Goal: Transaction & Acquisition: Book appointment/travel/reservation

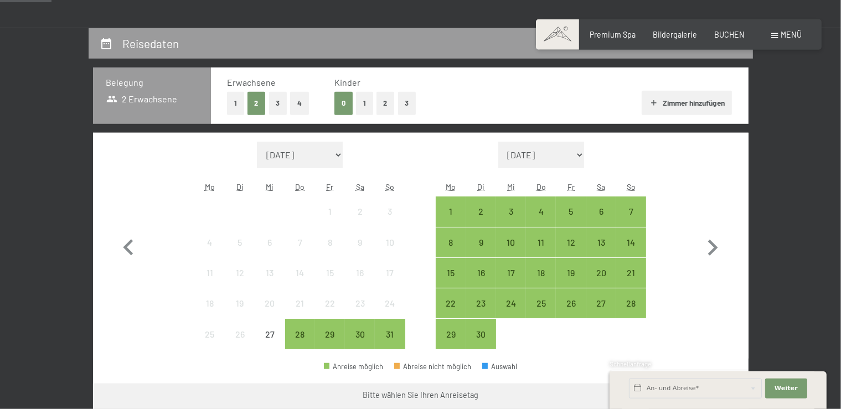
scroll to position [234, 0]
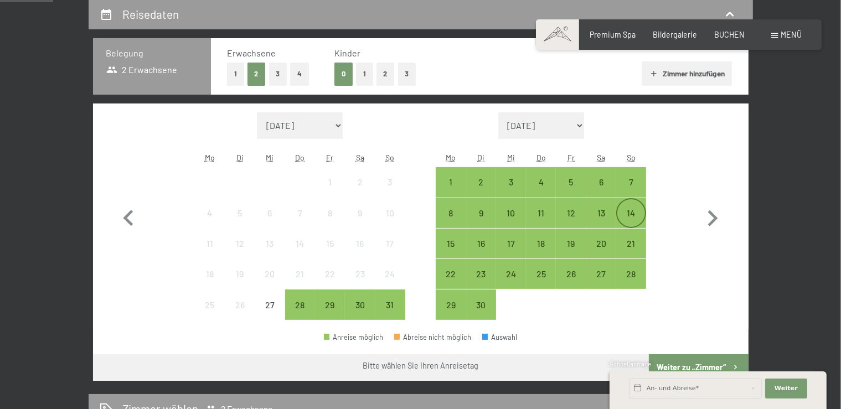
click at [635, 218] on div "14" at bounding box center [631, 223] width 28 height 28
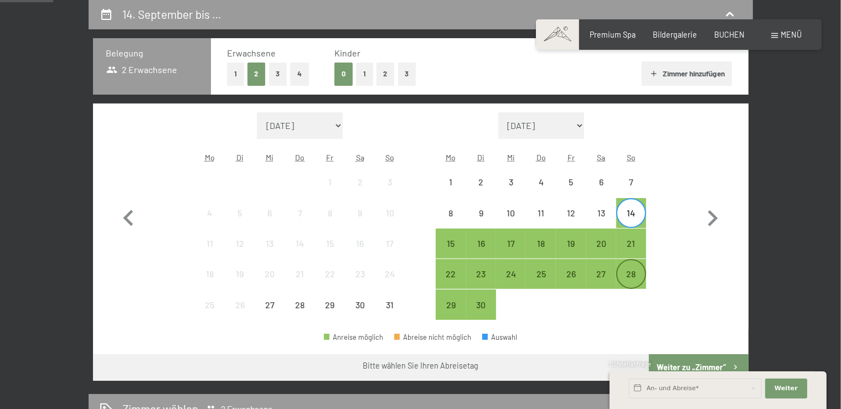
click at [637, 270] on div "28" at bounding box center [631, 284] width 28 height 28
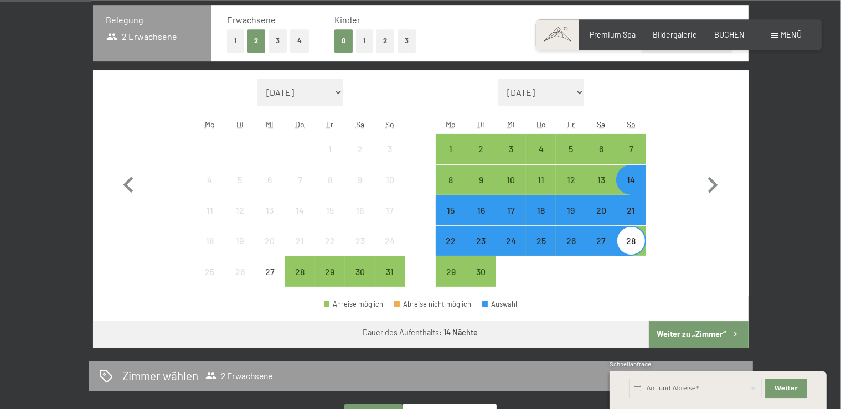
scroll to position [292, 0]
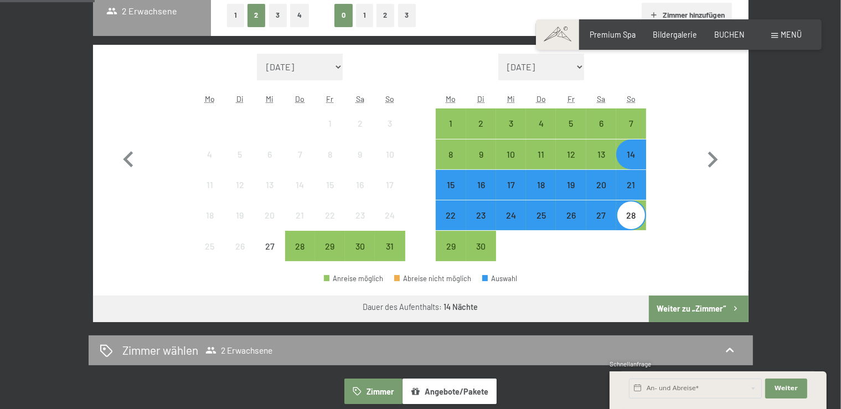
click at [713, 306] on button "Weiter zu „Zimmer“" at bounding box center [698, 309] width 99 height 27
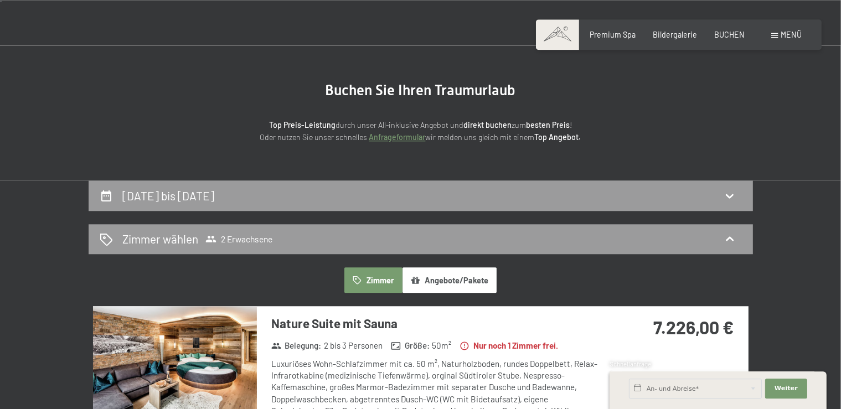
scroll to position [0, 0]
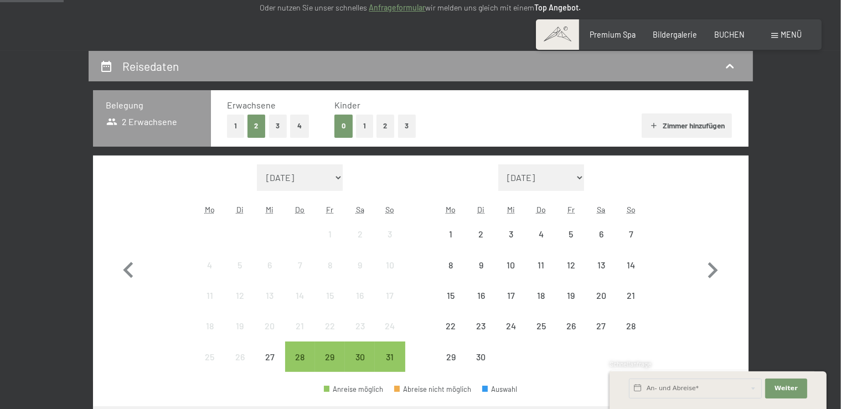
scroll to position [292, 0]
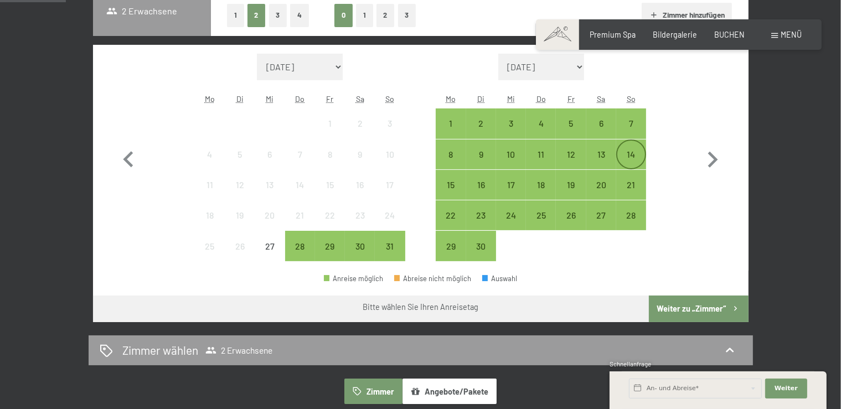
click at [630, 152] on div "14" at bounding box center [631, 164] width 28 height 28
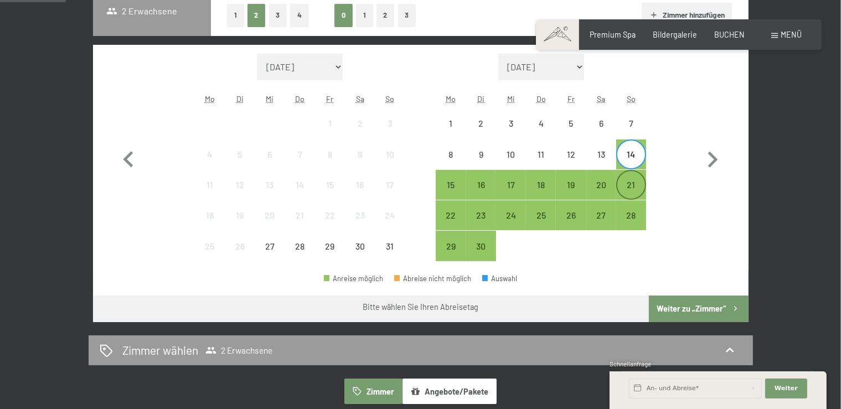
click at [632, 181] on div "21" at bounding box center [631, 194] width 28 height 28
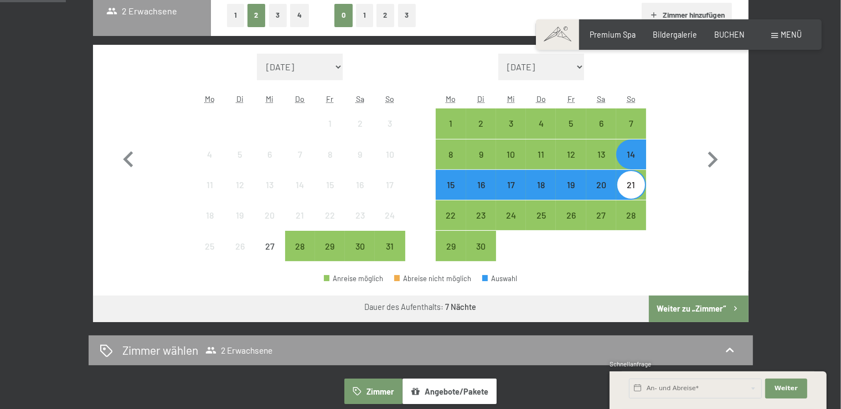
click at [706, 301] on button "Weiter zu „Zimmer“" at bounding box center [698, 309] width 99 height 27
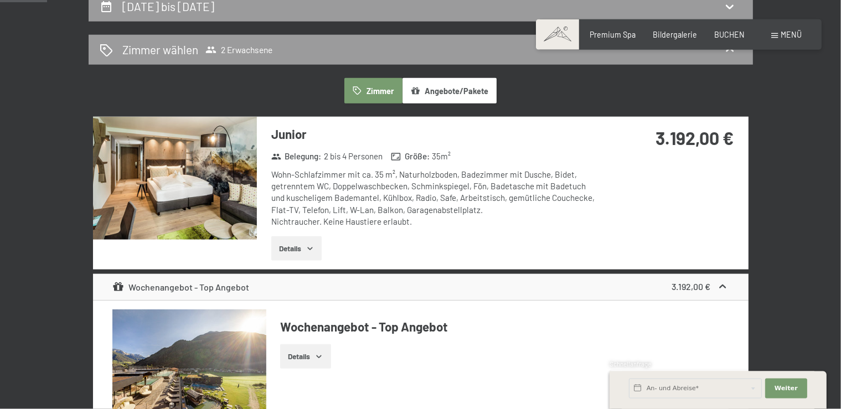
scroll to position [233, 0]
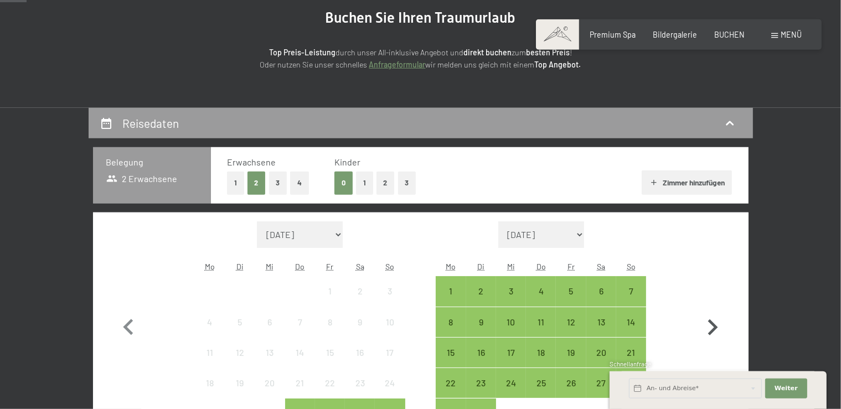
scroll to position [234, 0]
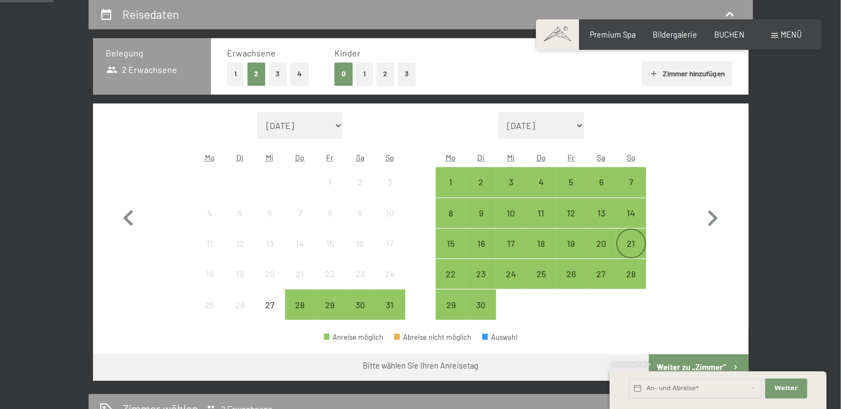
click at [633, 244] on div "21" at bounding box center [631, 253] width 28 height 28
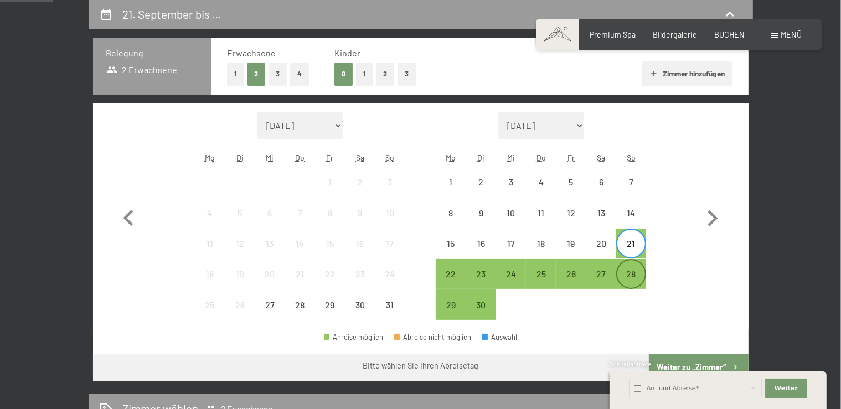
click at [635, 274] on div "28" at bounding box center [631, 284] width 28 height 28
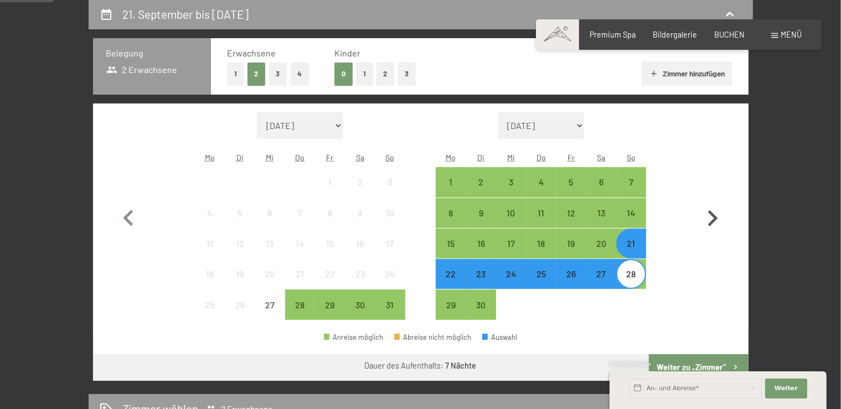
click at [712, 223] on icon "button" at bounding box center [713, 218] width 10 height 16
select select "2025-09-01"
select select "2025-10-01"
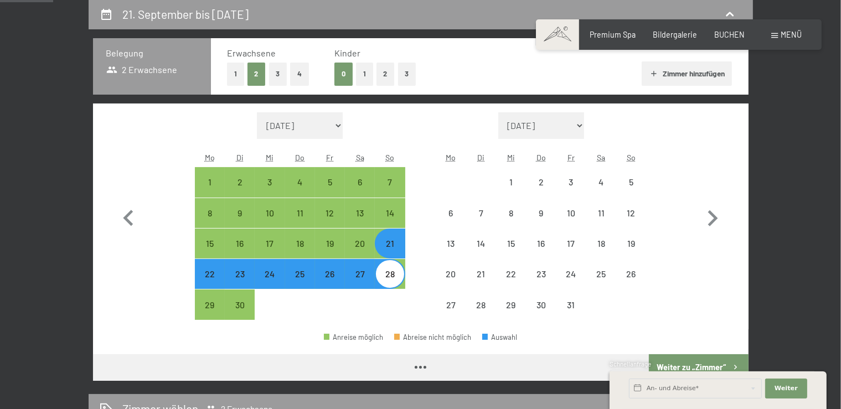
select select "2025-09-01"
select select "2025-10-01"
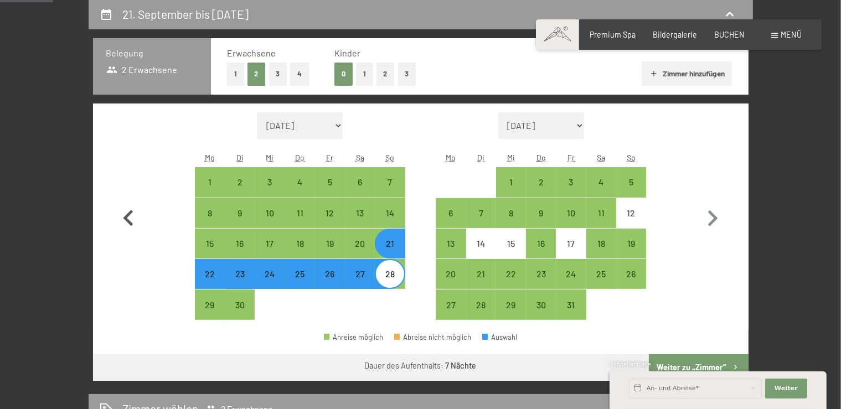
click at [128, 213] on icon "button" at bounding box center [128, 219] width 32 height 32
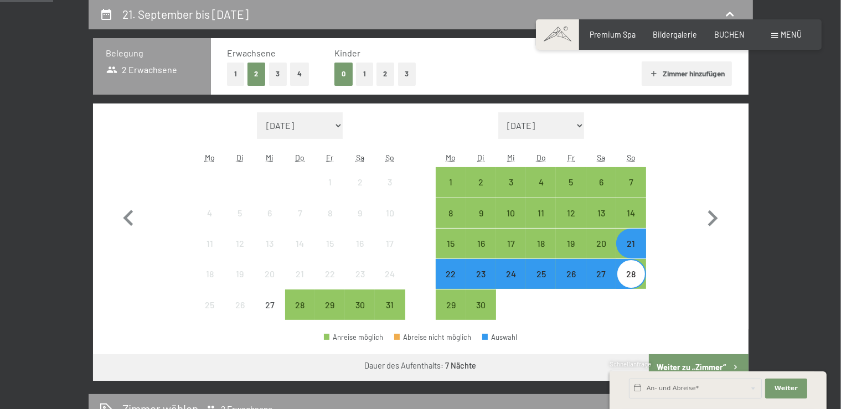
click at [710, 364] on div "Schnellanfrage" at bounding box center [718, 365] width 217 height 11
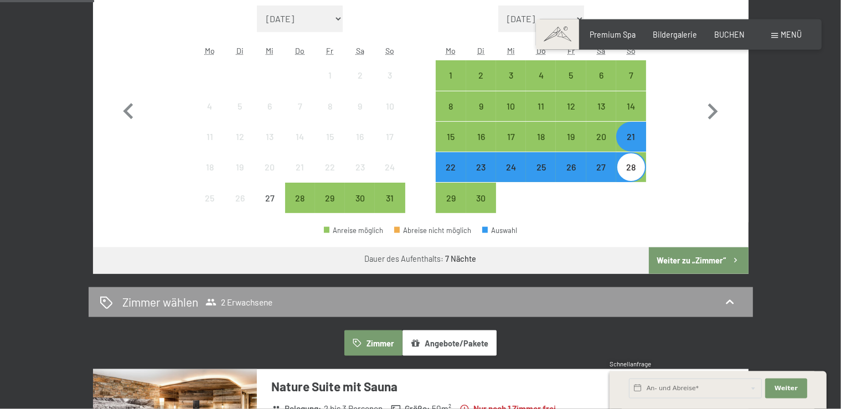
scroll to position [350, 0]
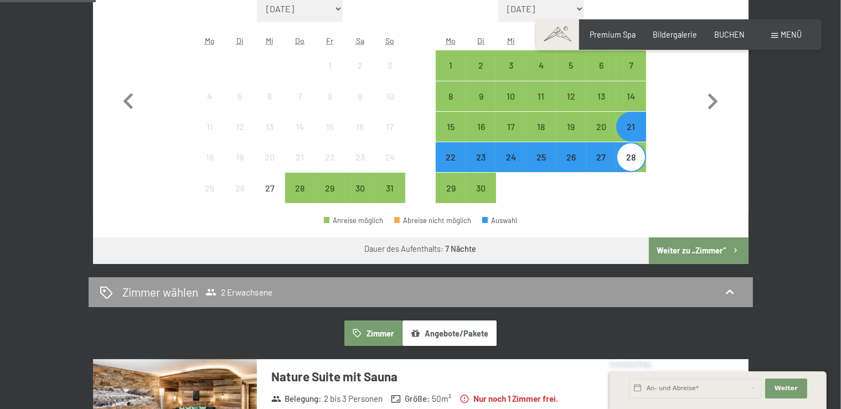
click at [721, 251] on button "Weiter zu „Zimmer“" at bounding box center [698, 251] width 99 height 27
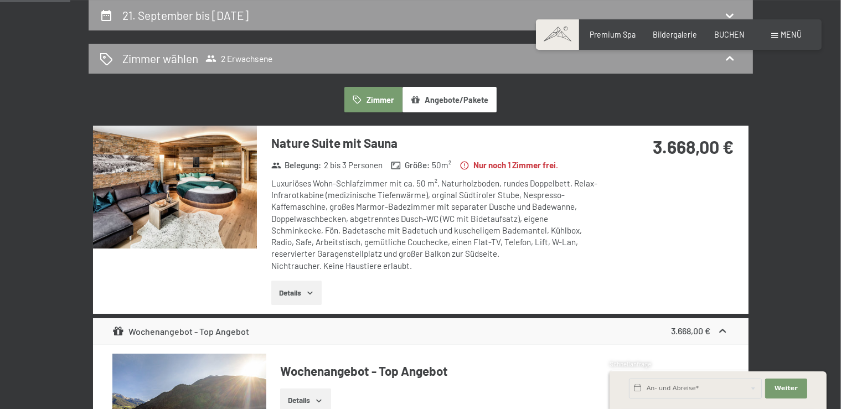
scroll to position [0, 0]
